Goal: Task Accomplishment & Management: Manage account settings

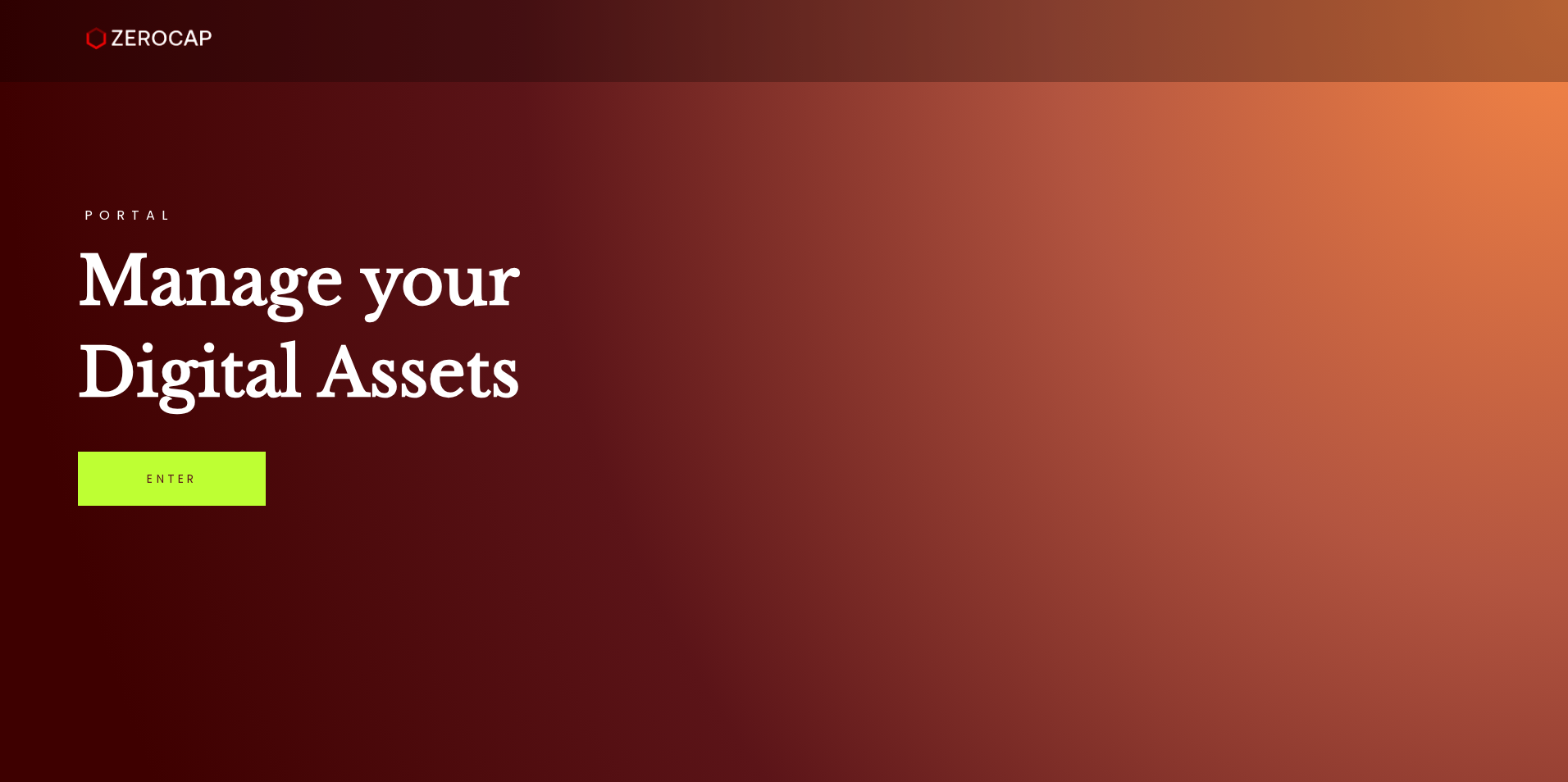
click at [205, 484] on link "Enter" at bounding box center [172, 478] width 188 height 54
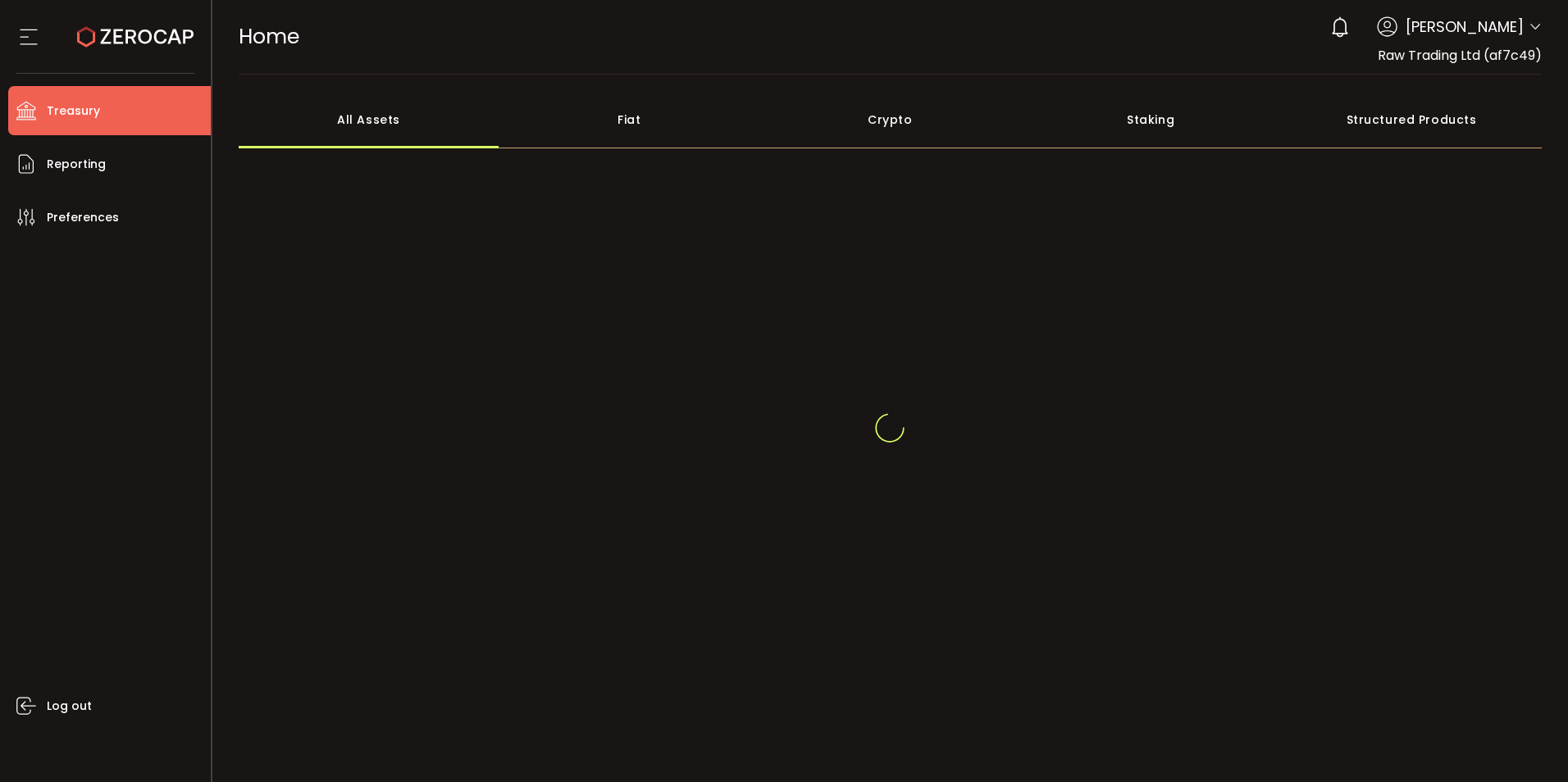
click at [75, 117] on span "Treasury" at bounding box center [73, 111] width 53 height 24
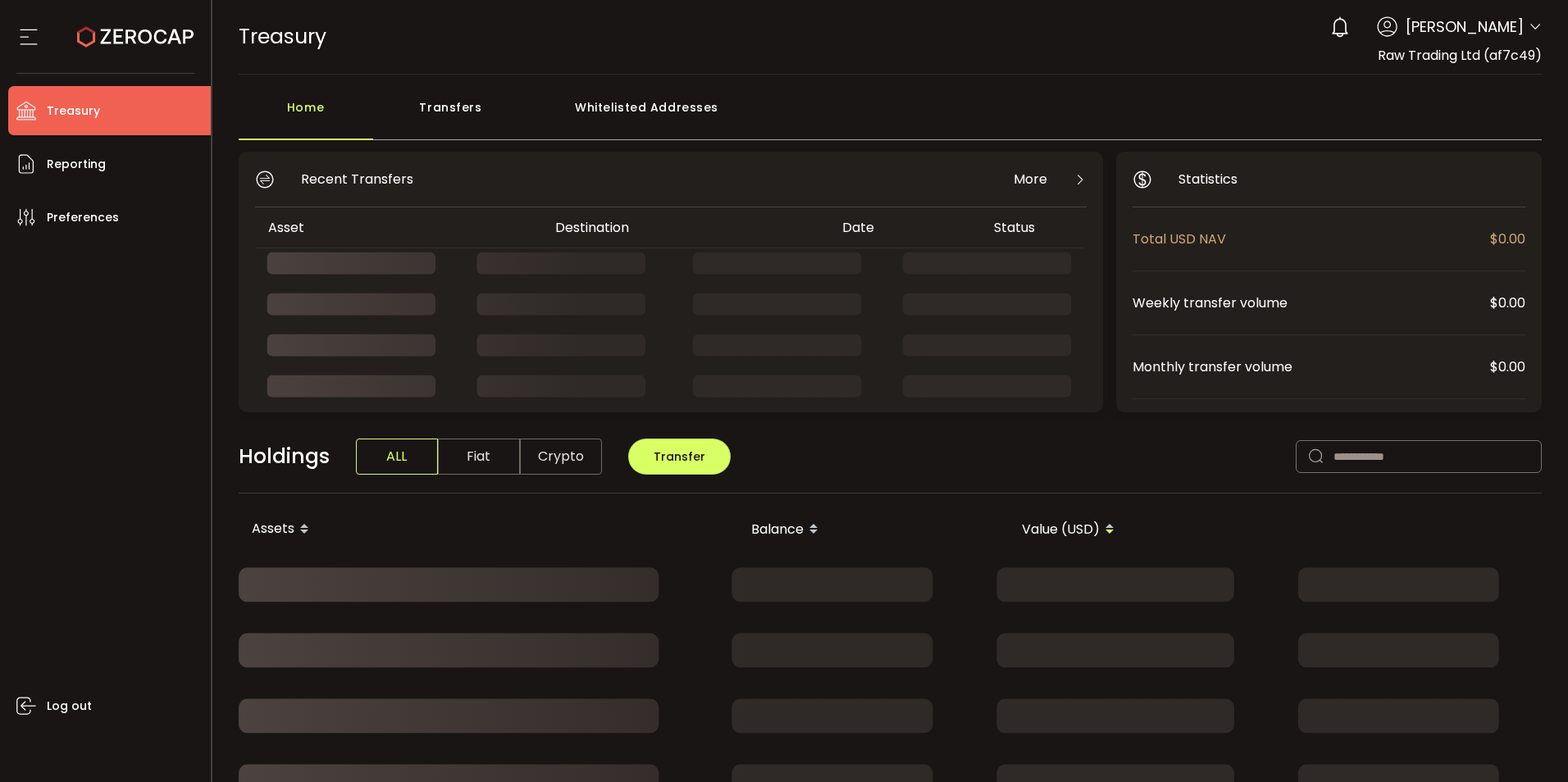
click at [452, 97] on div "Transfers" at bounding box center [451, 115] width 156 height 49
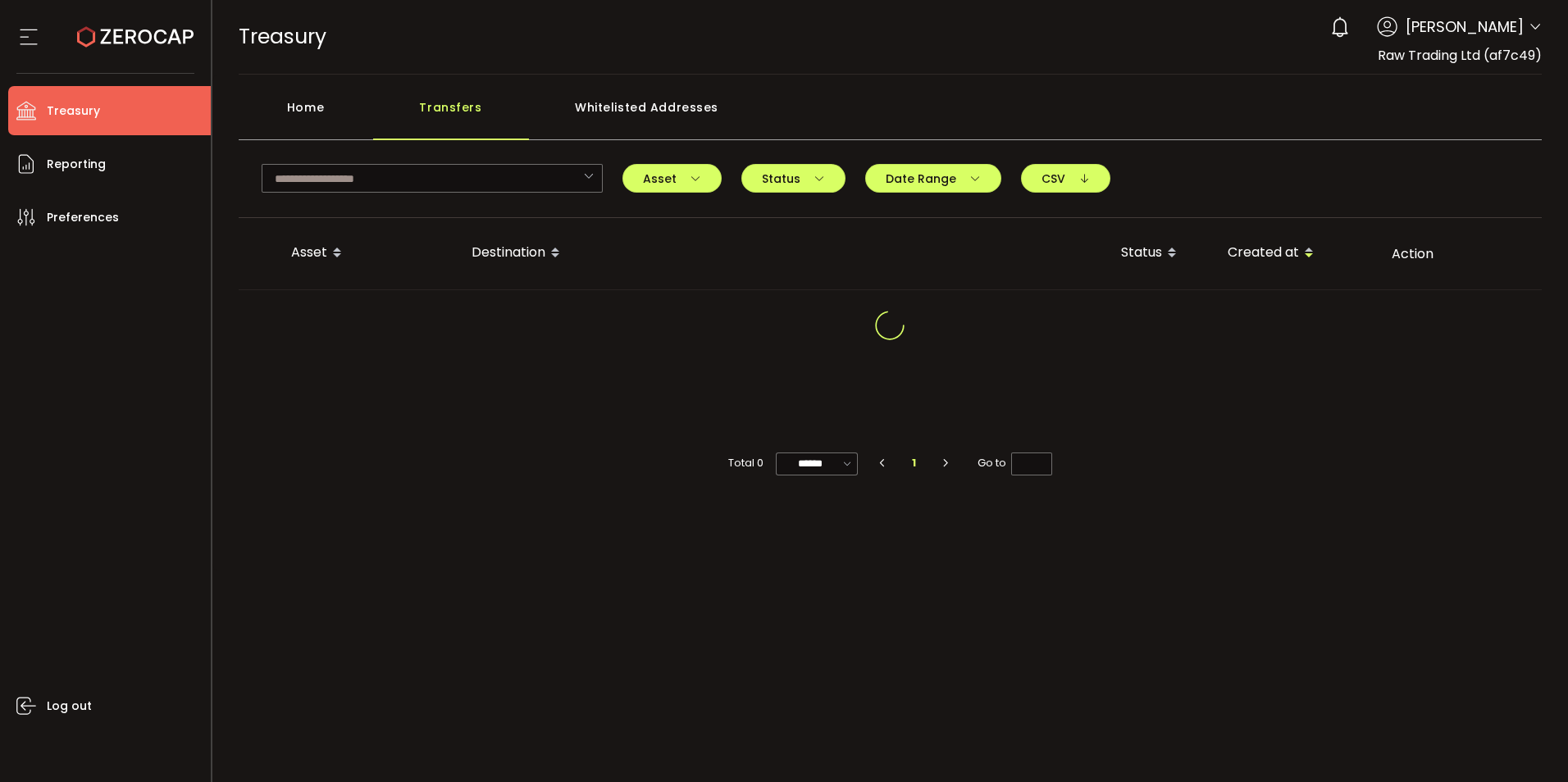
click at [319, 114] on div "Home" at bounding box center [305, 115] width 134 height 49
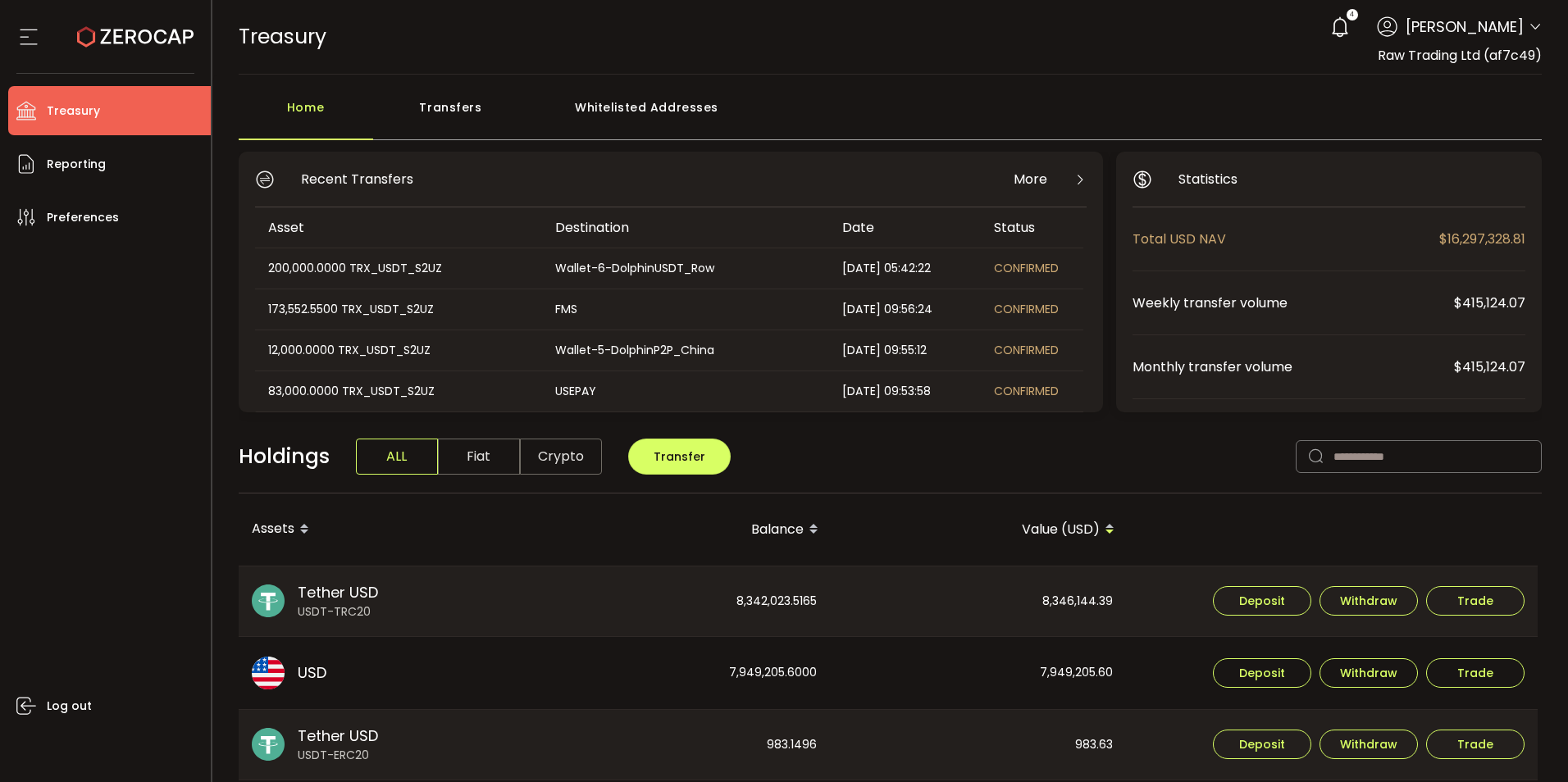
click at [360, 267] on div "200,000.0000 TRX_USDT_S2UZ" at bounding box center [398, 268] width 286 height 19
